Goal: Task Accomplishment & Management: Manage account settings

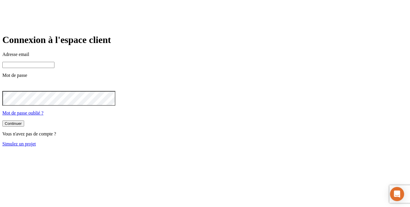
click at [54, 68] on input at bounding box center [28, 65] width 52 height 6
paste input "([PERSON_NAME][DOMAIN_NAME][EMAIL_ADDRESS][DOMAIN_NAME]) :"
drag, startPoint x: 155, startPoint y: 83, endPoint x: 140, endPoint y: 81, distance: 14.9
click at [140, 81] on div "Connexion à l'espace client Adresse email ([PERSON_NAME][DOMAIN_NAME][EMAIL_ADD…" at bounding box center [205, 90] width 406 height 112
click at [54, 68] on input "[PERSON_NAME][DOMAIN_NAME][EMAIL_ADDRESS][DOMAIN_NAME]) :" at bounding box center [28, 65] width 52 height 6
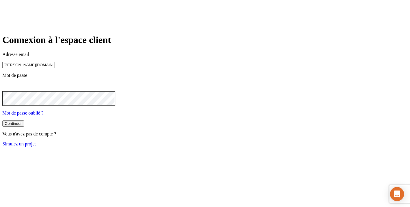
type input "[PERSON_NAME][DOMAIN_NAME][EMAIL_ADDRESS][DOMAIN_NAME]"
click at [9, 90] on icon at bounding box center [5, 86] width 7 height 7
click at [22, 126] on div "Continuer" at bounding box center [13, 123] width 17 height 4
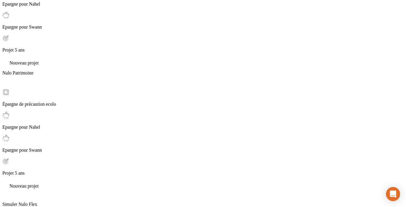
scroll to position [124, 0]
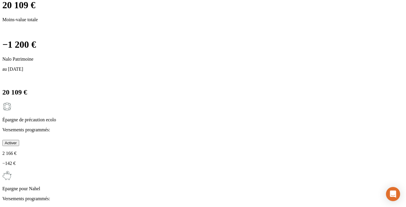
scroll to position [0, 0]
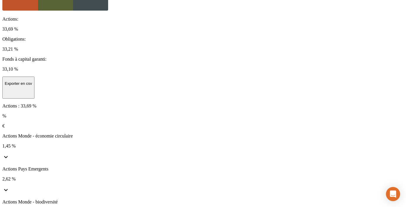
scroll to position [112, 0]
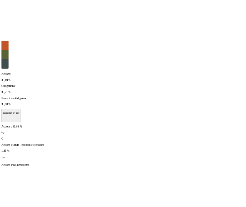
scroll to position [126, 0]
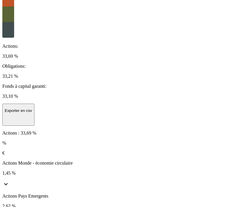
scroll to position [130, 0]
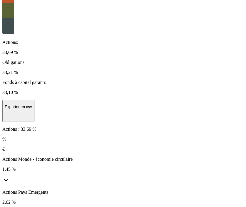
drag, startPoint x: 53, startPoint y: 126, endPoint x: 27, endPoint y: 124, distance: 26.0
copy p "LU1859445816"
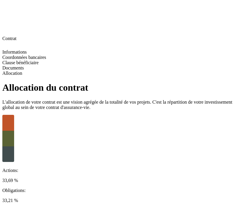
scroll to position [0, 0]
